Goal: Complete application form

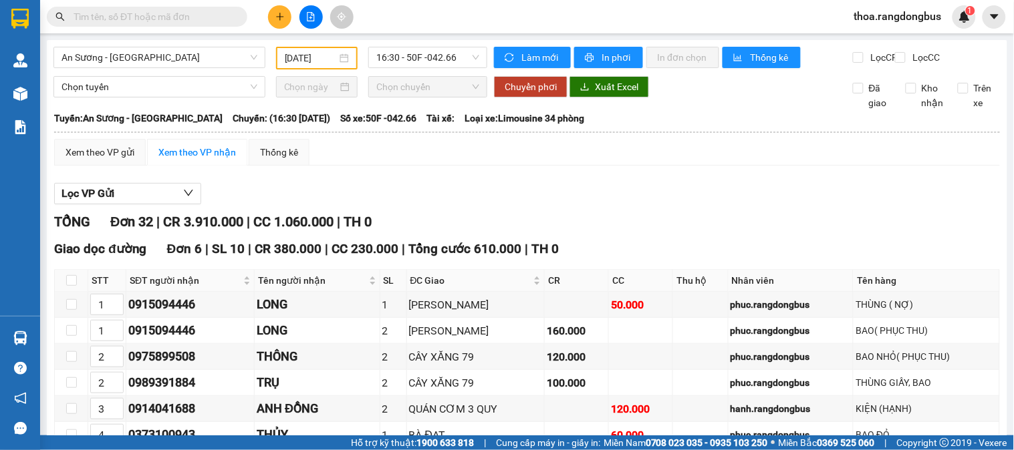
type input "[DATE]"
click at [284, 18] on icon "plus" at bounding box center [279, 16] width 9 height 9
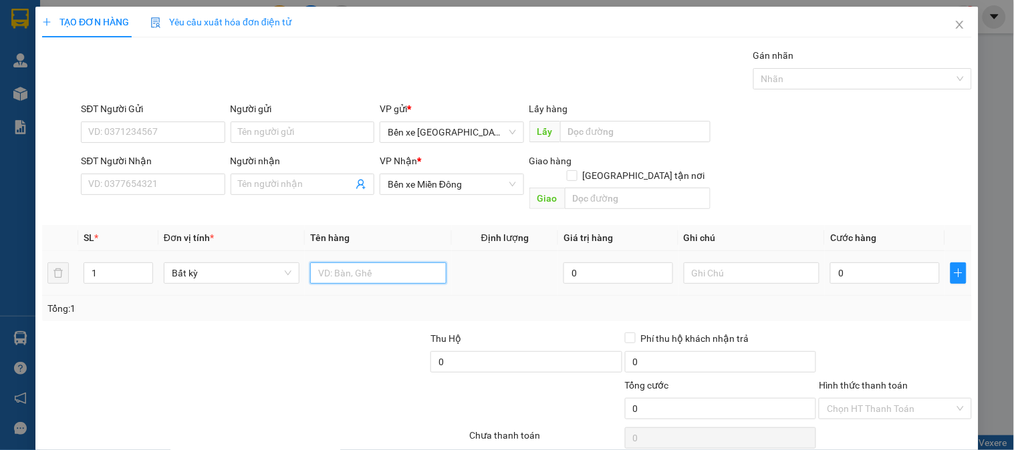
click at [337, 263] on input "text" at bounding box center [378, 273] width 136 height 21
drag, startPoint x: 362, startPoint y: 258, endPoint x: 265, endPoint y: 259, distance: 96.9
click at [265, 259] on tr "1 Bất kỳ 1 giaays 0 0" at bounding box center [507, 273] width 930 height 45
type input "1 GIẤY"
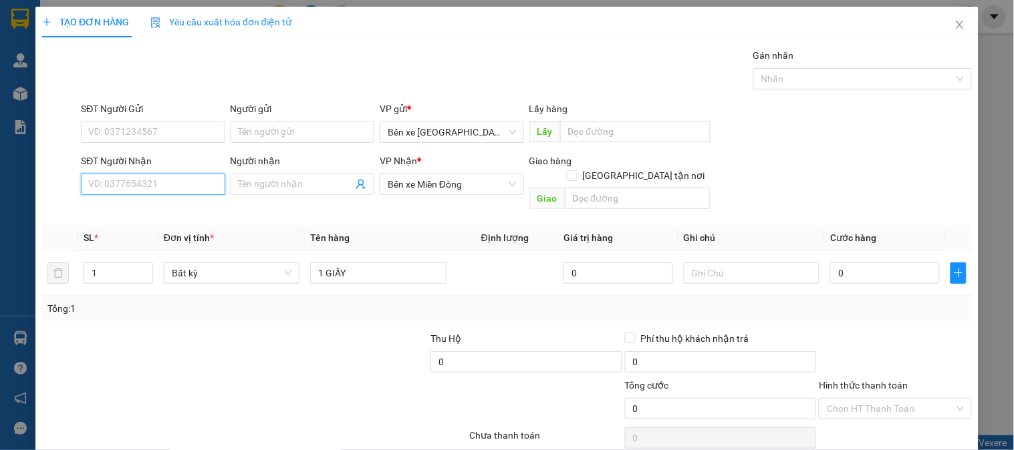
click at [131, 184] on input "SĐT Người Nhận" at bounding box center [153, 184] width 144 height 21
type input "0"
